Goal: Communication & Community: Answer question/provide support

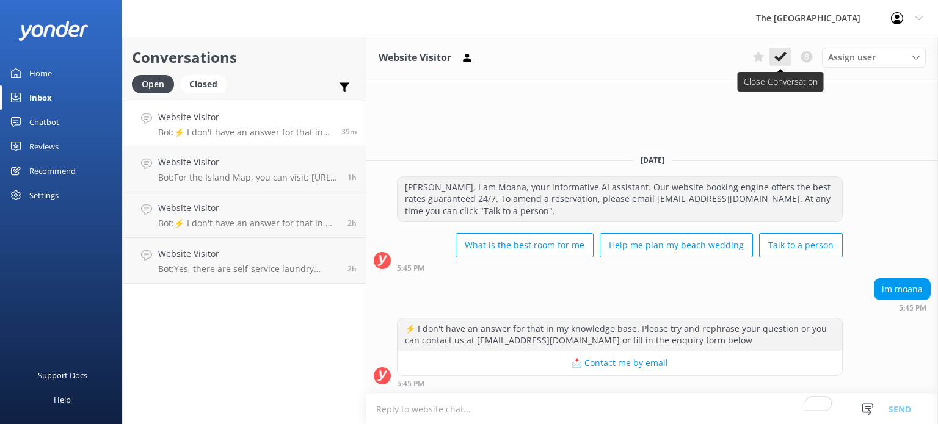
click at [779, 60] on use at bounding box center [780, 57] width 12 height 10
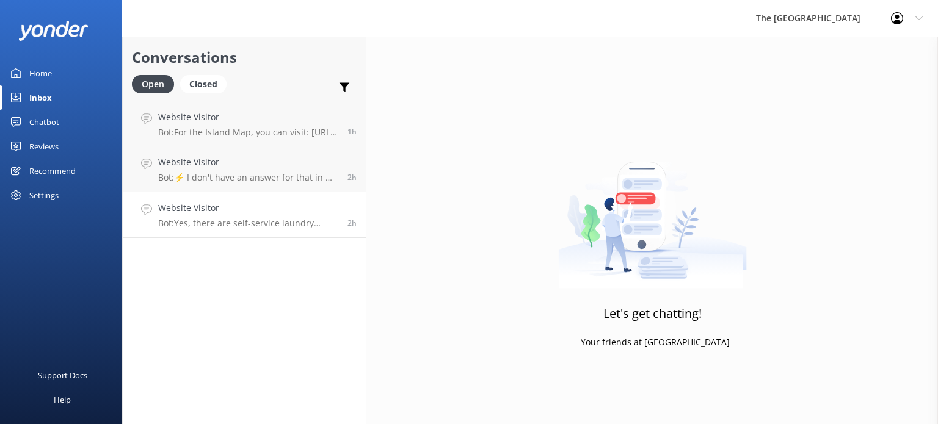
click at [258, 217] on div "Website Visitor Bot: Yes, there are self-service laundry facilities available w…" at bounding box center [248, 215] width 180 height 27
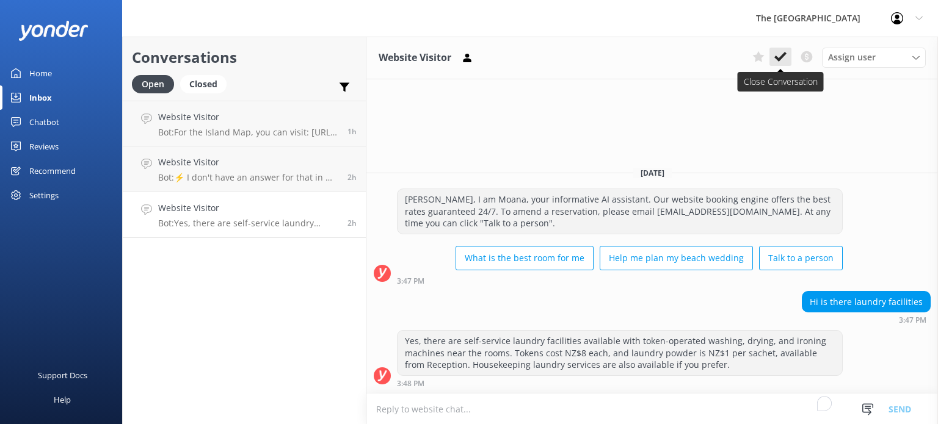
click at [782, 62] on icon at bounding box center [780, 57] width 12 height 12
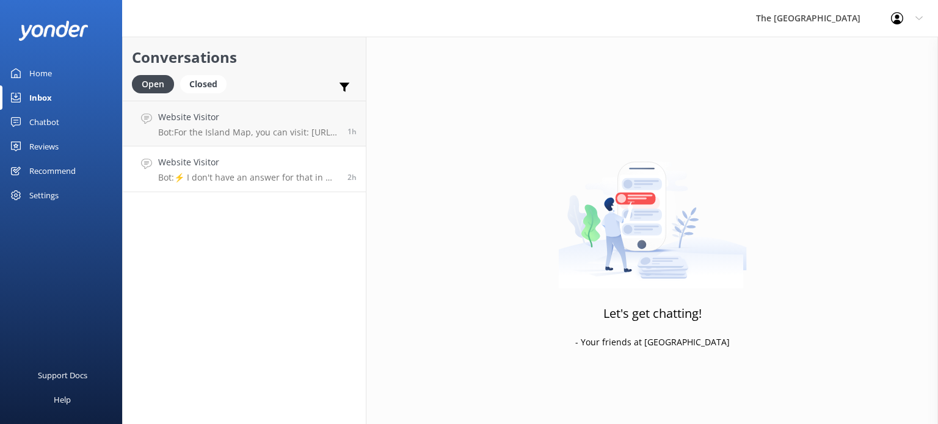
click at [281, 170] on div "Website Visitor Bot: ⚡ I don't have an answer for that in my knowledge base. Pl…" at bounding box center [248, 169] width 180 height 27
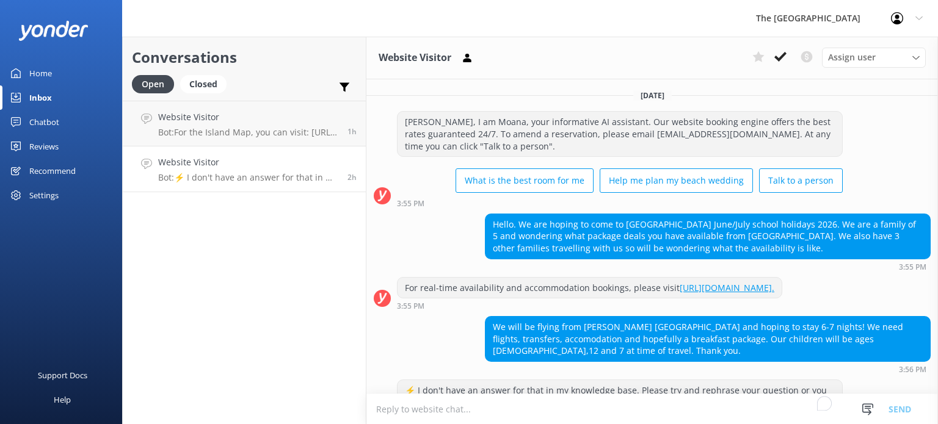
scroll to position [72, 0]
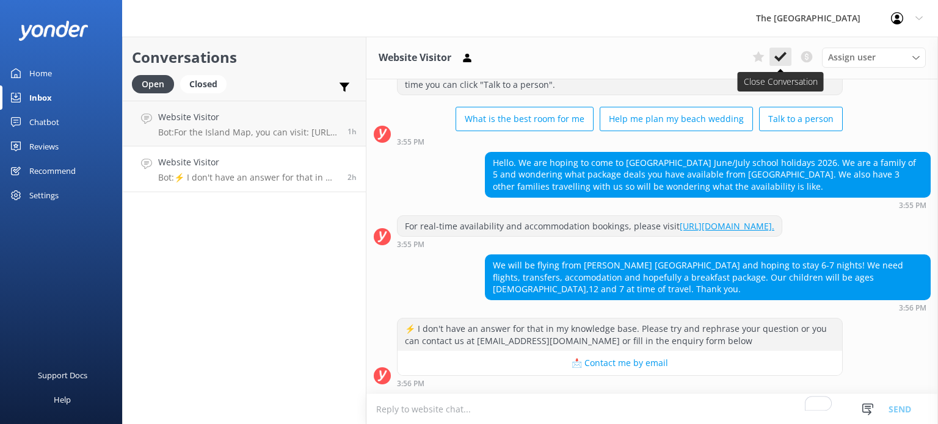
click at [779, 56] on icon at bounding box center [780, 57] width 12 height 12
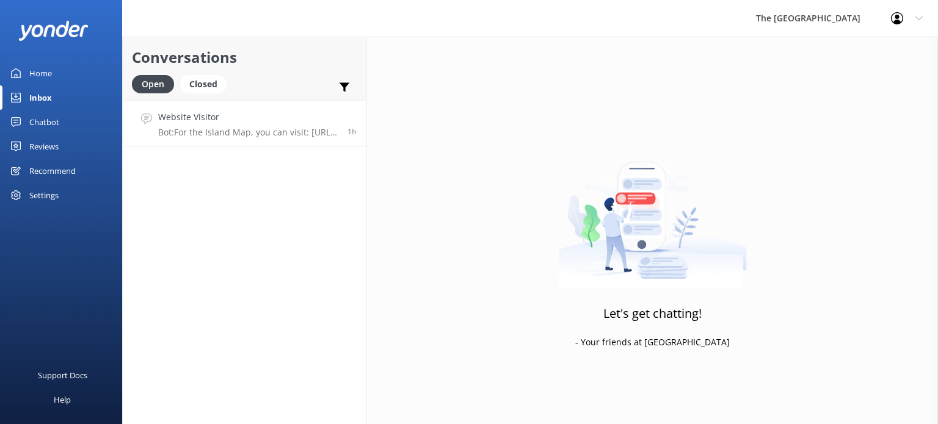
click at [237, 124] on h4 "Website Visitor" at bounding box center [248, 117] width 180 height 13
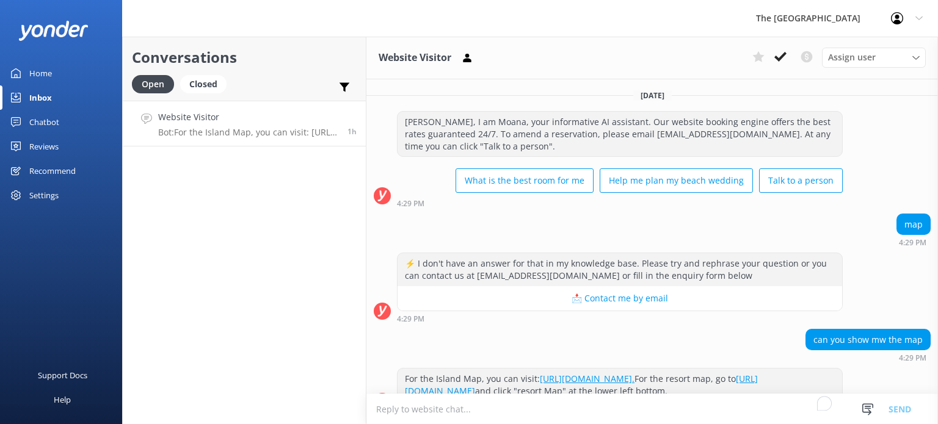
scroll to position [24, 0]
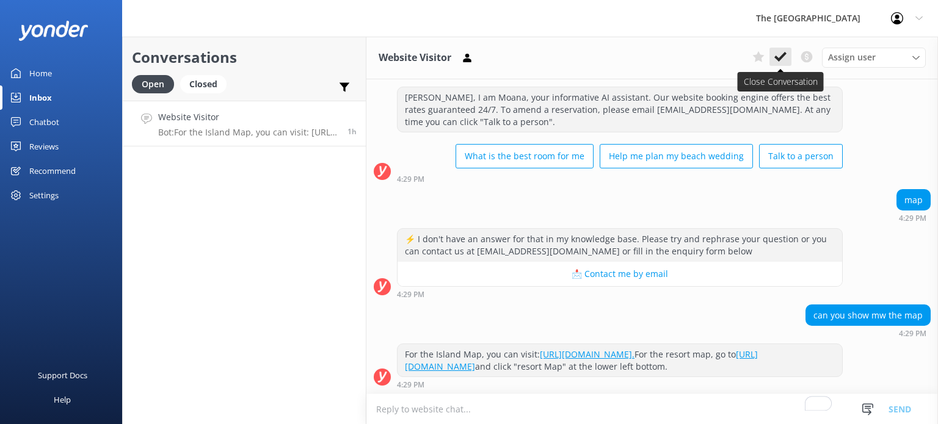
click at [782, 60] on icon at bounding box center [780, 57] width 12 height 12
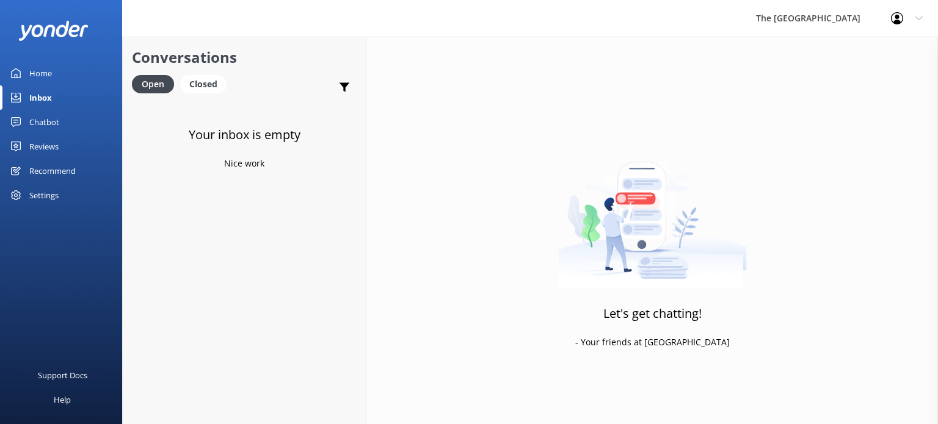
click at [43, 98] on div "Inbox" at bounding box center [40, 97] width 23 height 24
